Goal: Check status: Check status

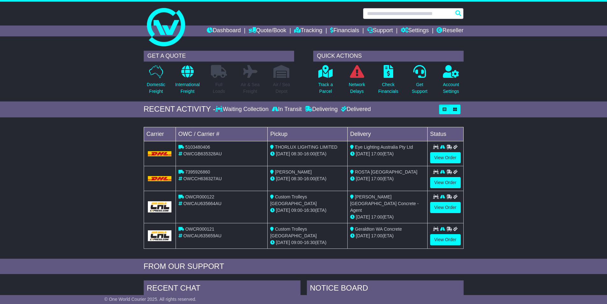
click at [376, 14] on input "text" at bounding box center [413, 13] width 101 height 11
paste input "**********"
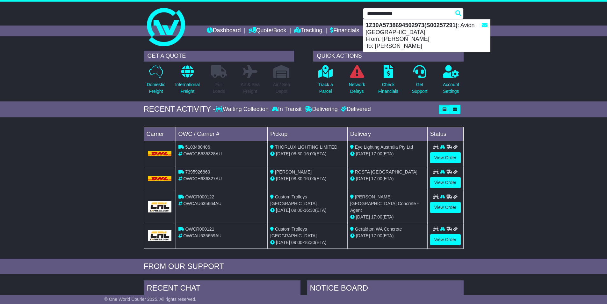
click at [407, 32] on div "1Z30A5738694502973(S00257291) : Avion Australia From: [PERSON_NAME] To: [PERSON…" at bounding box center [426, 35] width 127 height 33
type input "**********"
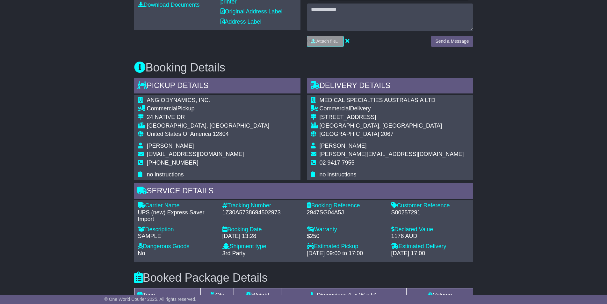
scroll to position [382, 0]
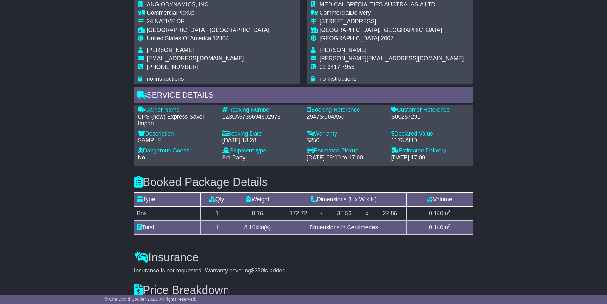
click at [399, 116] on div "S00257291" at bounding box center [430, 116] width 78 height 7
copy div "S00257291"
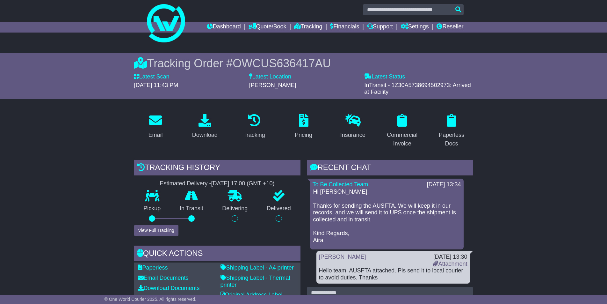
scroll to position [0, 0]
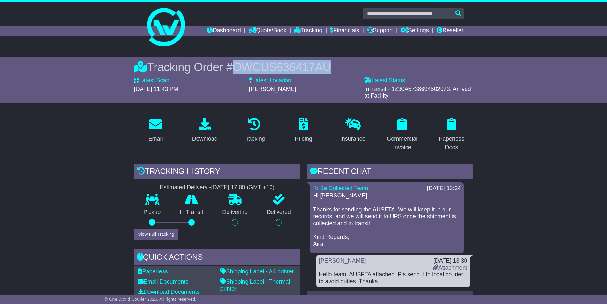
drag, startPoint x: 309, startPoint y: 66, endPoint x: 235, endPoint y: 66, distance: 73.6
click at [235, 66] on div "Tracking Order # OWCUS636417AU" at bounding box center [303, 67] width 339 height 14
copy span "OWCUS636417AU"
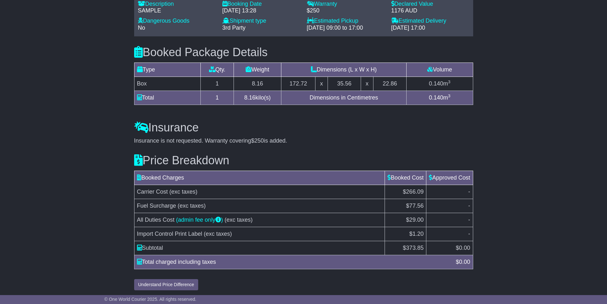
scroll to position [514, 0]
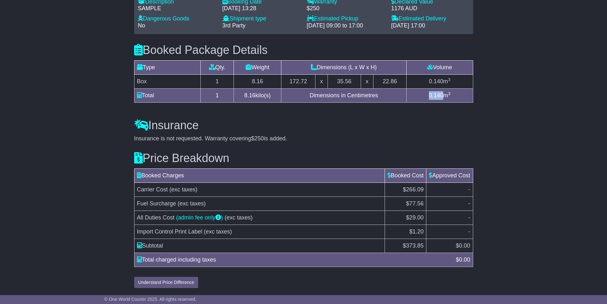
drag, startPoint x: 428, startPoint y: 95, endPoint x: 443, endPoint y: 96, distance: 14.4
click at [443, 96] on td "0.140 m 3" at bounding box center [440, 95] width 66 height 14
copy span "0.140"
drag, startPoint x: 244, startPoint y: 96, endPoint x: 255, endPoint y: 97, distance: 10.3
click at [255, 97] on td "8.16 kilo(s)" at bounding box center [257, 95] width 47 height 14
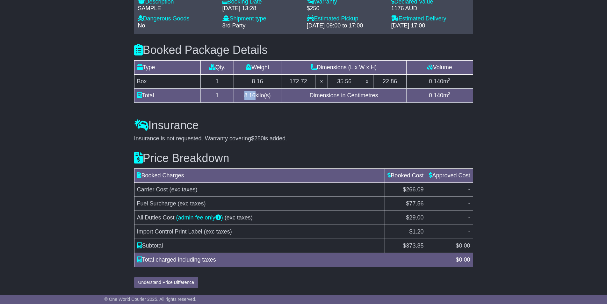
copy span "8.16"
drag, startPoint x: 406, startPoint y: 244, endPoint x: 425, endPoint y: 245, distance: 19.4
click at [426, 245] on tr "Subtotal $ 373.85 $ 0.00" at bounding box center [303, 245] width 339 height 14
copy tr "373.85"
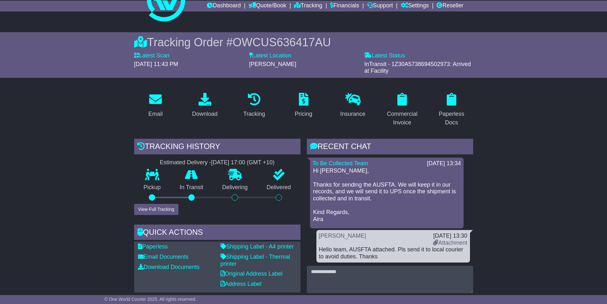
scroll to position [36, 0]
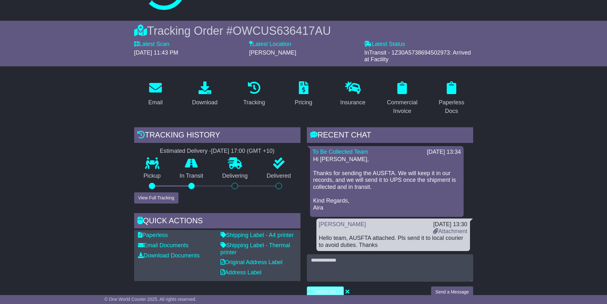
type input "**********"
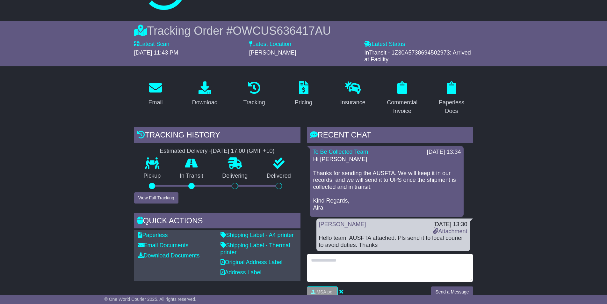
click at [335, 271] on textarea at bounding box center [390, 267] width 166 height 27
type textarea "**********"
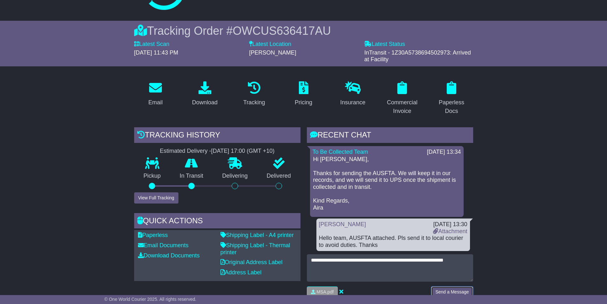
click at [447, 290] on button "Send a Message" at bounding box center [452, 291] width 42 height 11
